Goal: Transaction & Acquisition: Obtain resource

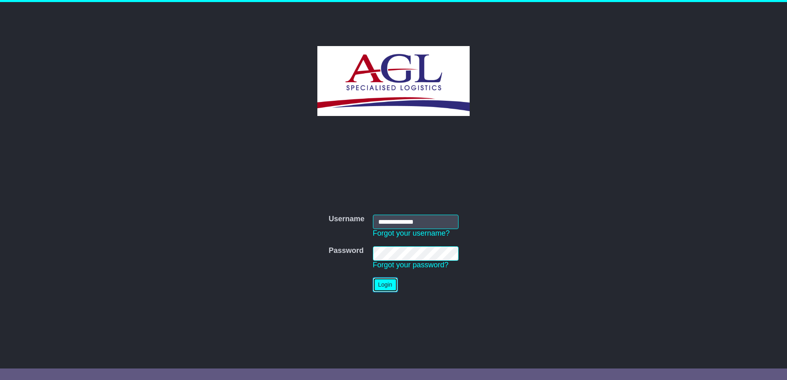
click at [387, 289] on button "Login" at bounding box center [385, 285] width 25 height 14
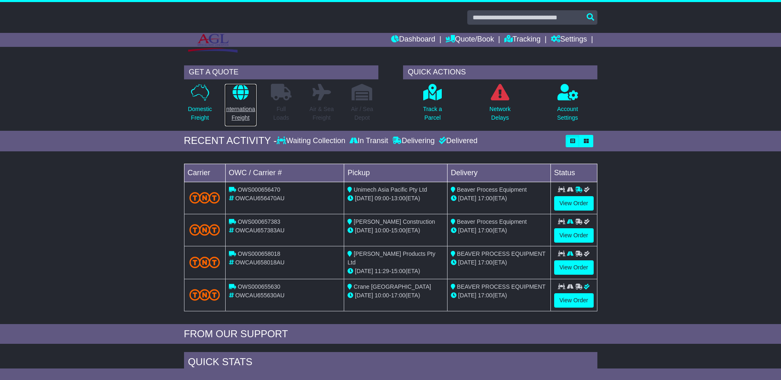
click at [238, 103] on link "International Freight" at bounding box center [240, 105] width 33 height 43
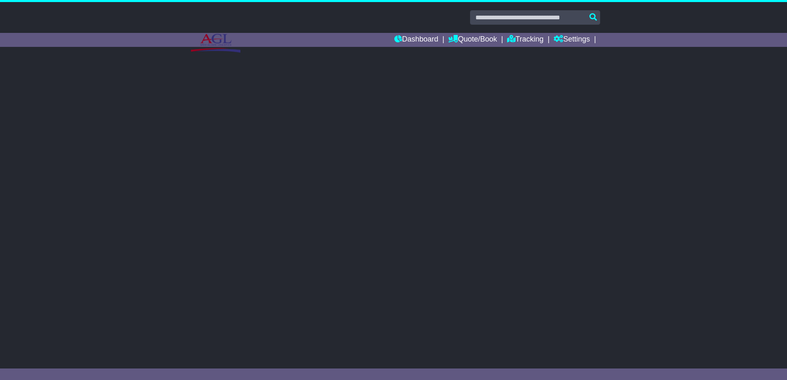
select select "**"
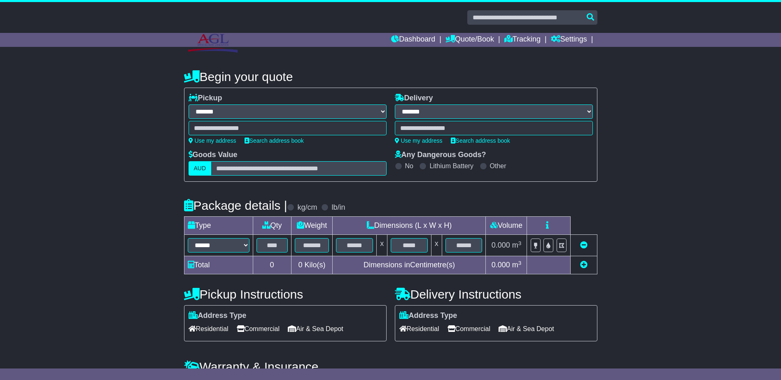
click at [266, 127] on div at bounding box center [288, 128] width 198 height 14
click at [252, 144] on link "Search address book" at bounding box center [274, 141] width 59 height 7
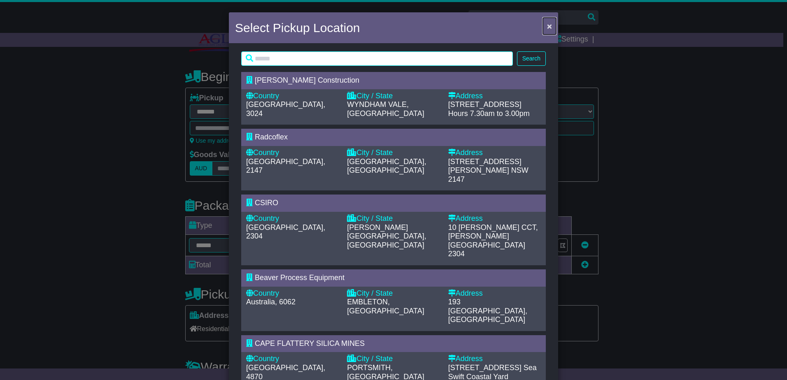
click at [553, 27] on button "×" at bounding box center [549, 26] width 13 height 17
